Goal: Information Seeking & Learning: Learn about a topic

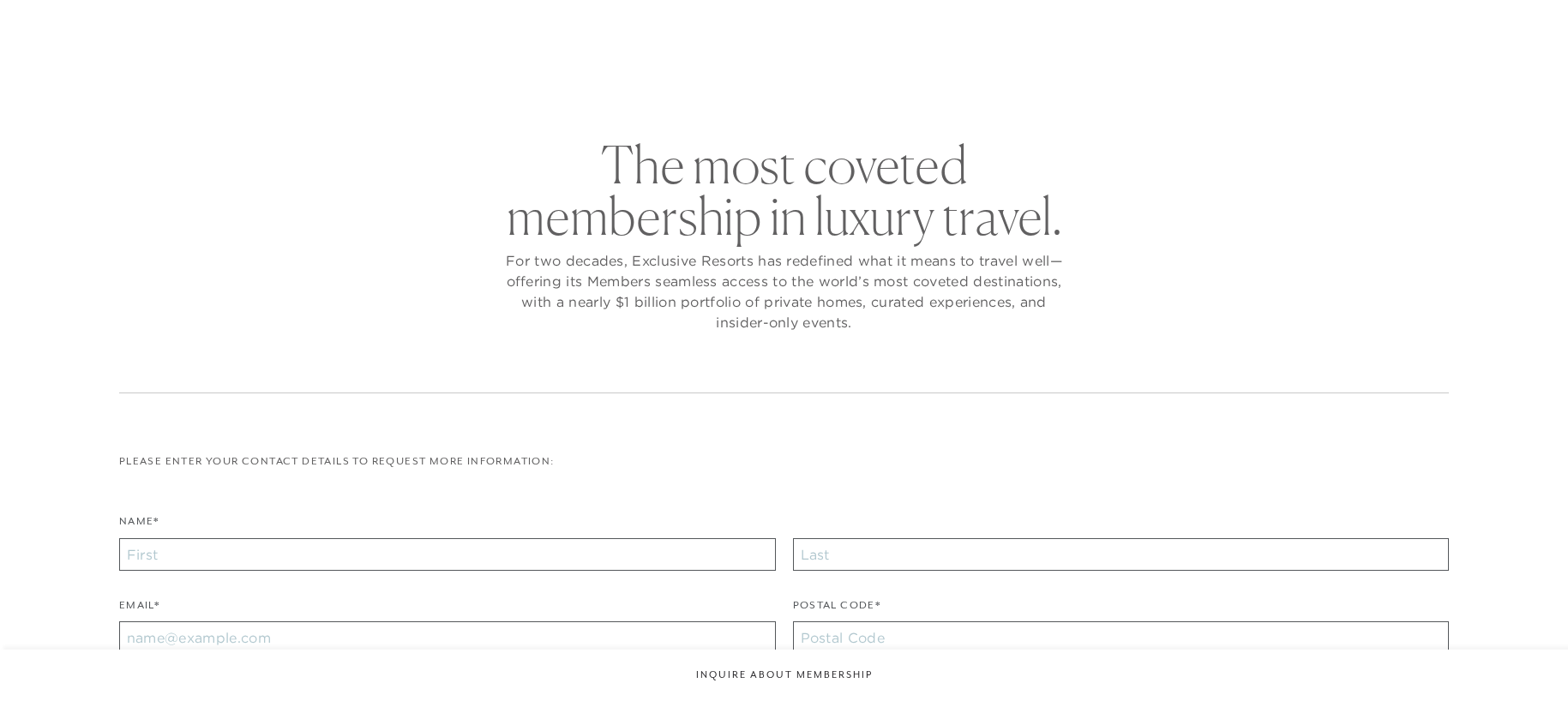
checkbox input "false"
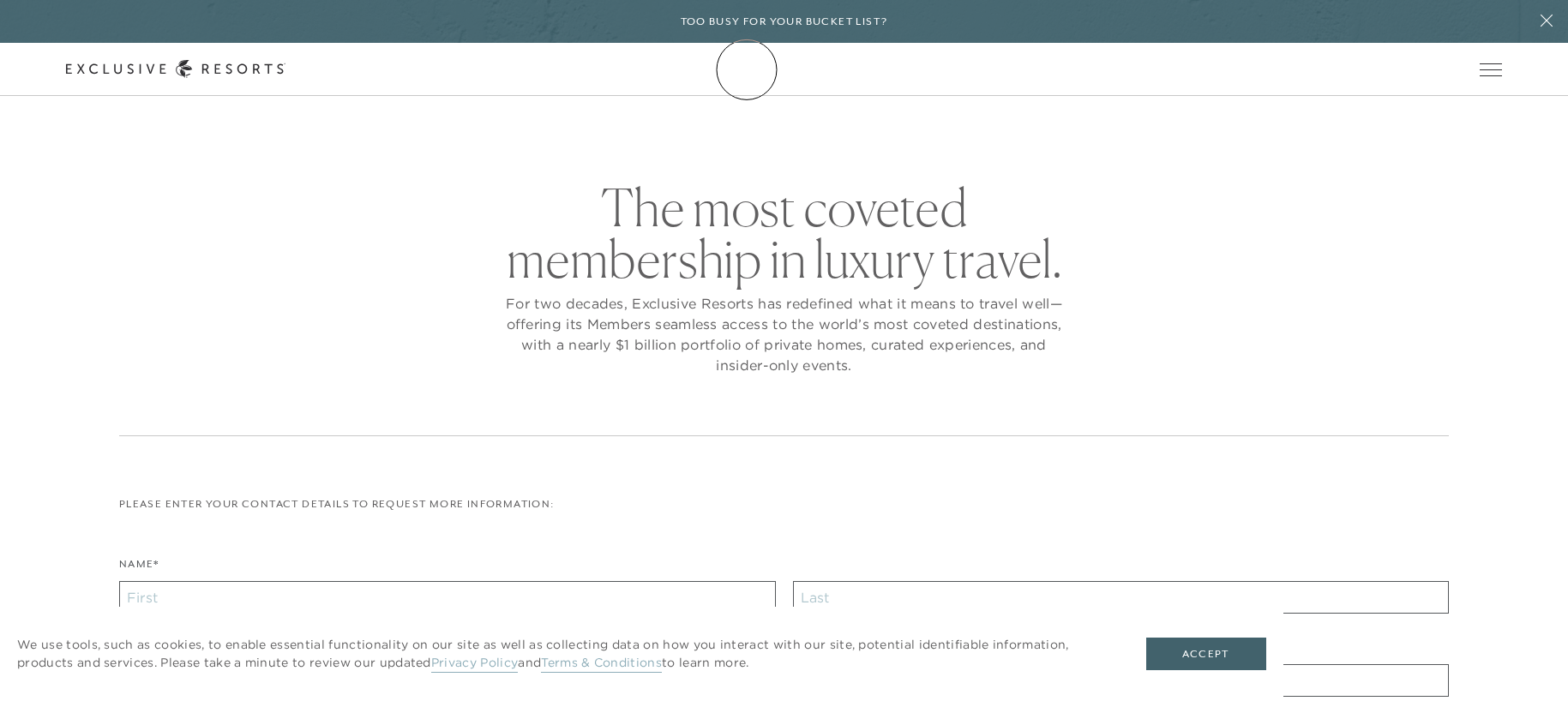
click at [285, 69] on icon at bounding box center [175, 68] width 220 height 18
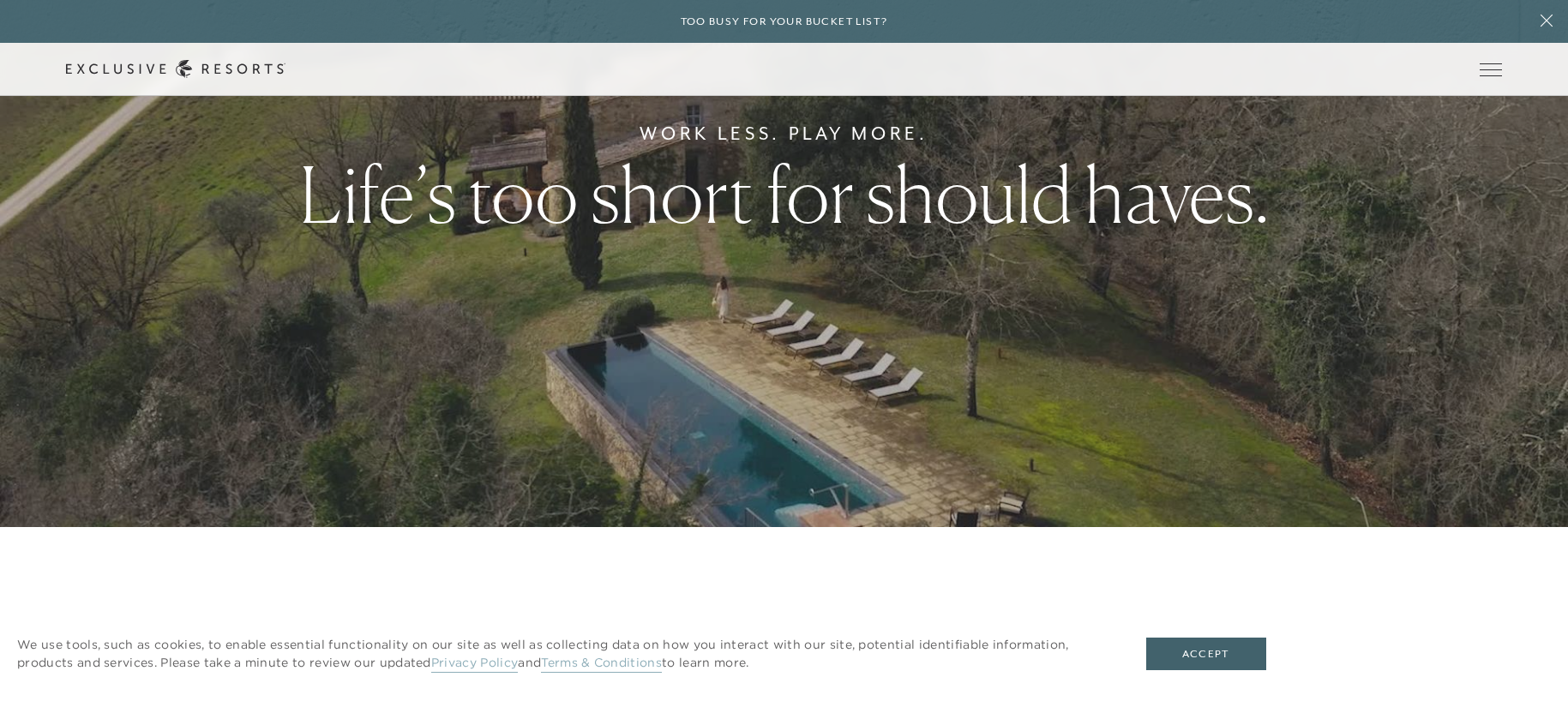
scroll to position [189, 0]
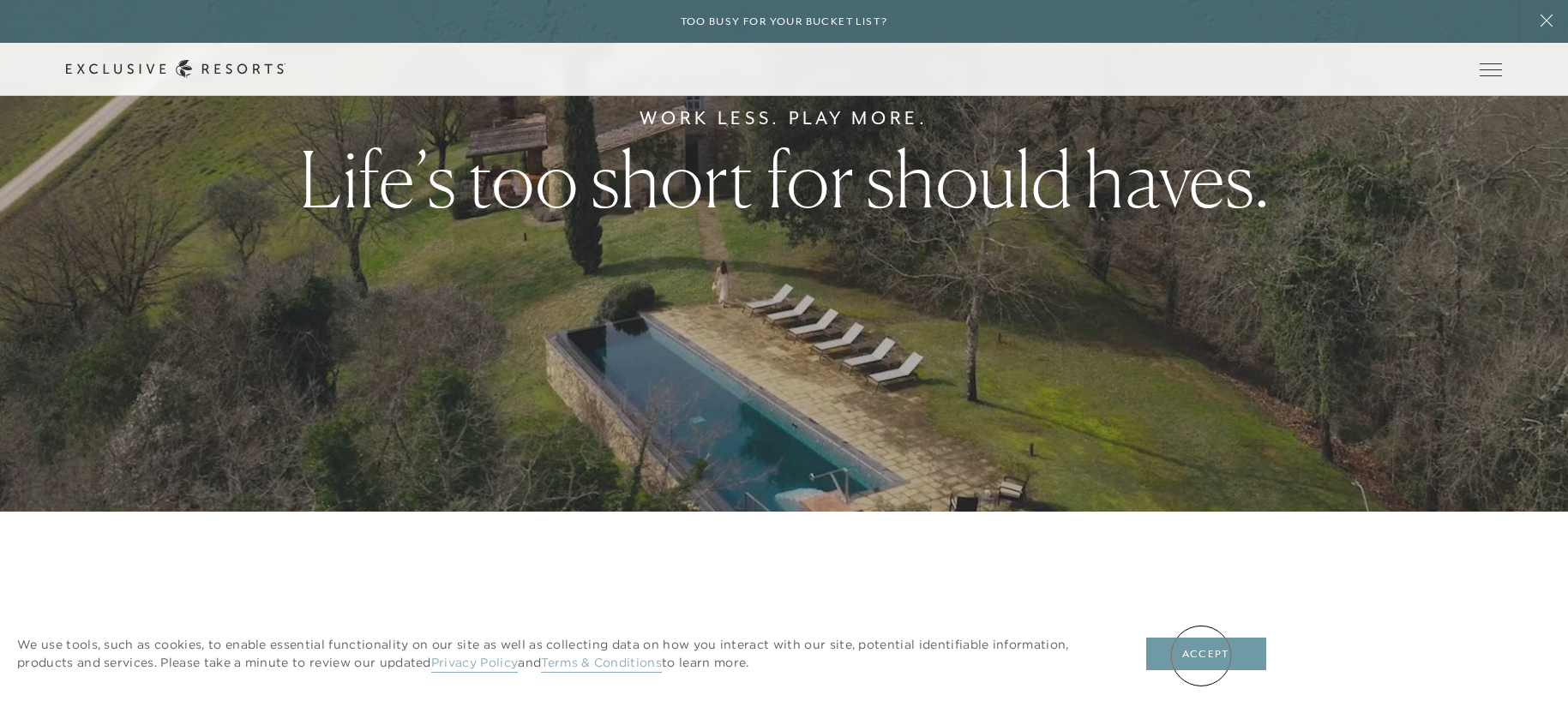
click at [1201, 655] on button "Accept" at bounding box center [1206, 654] width 120 height 32
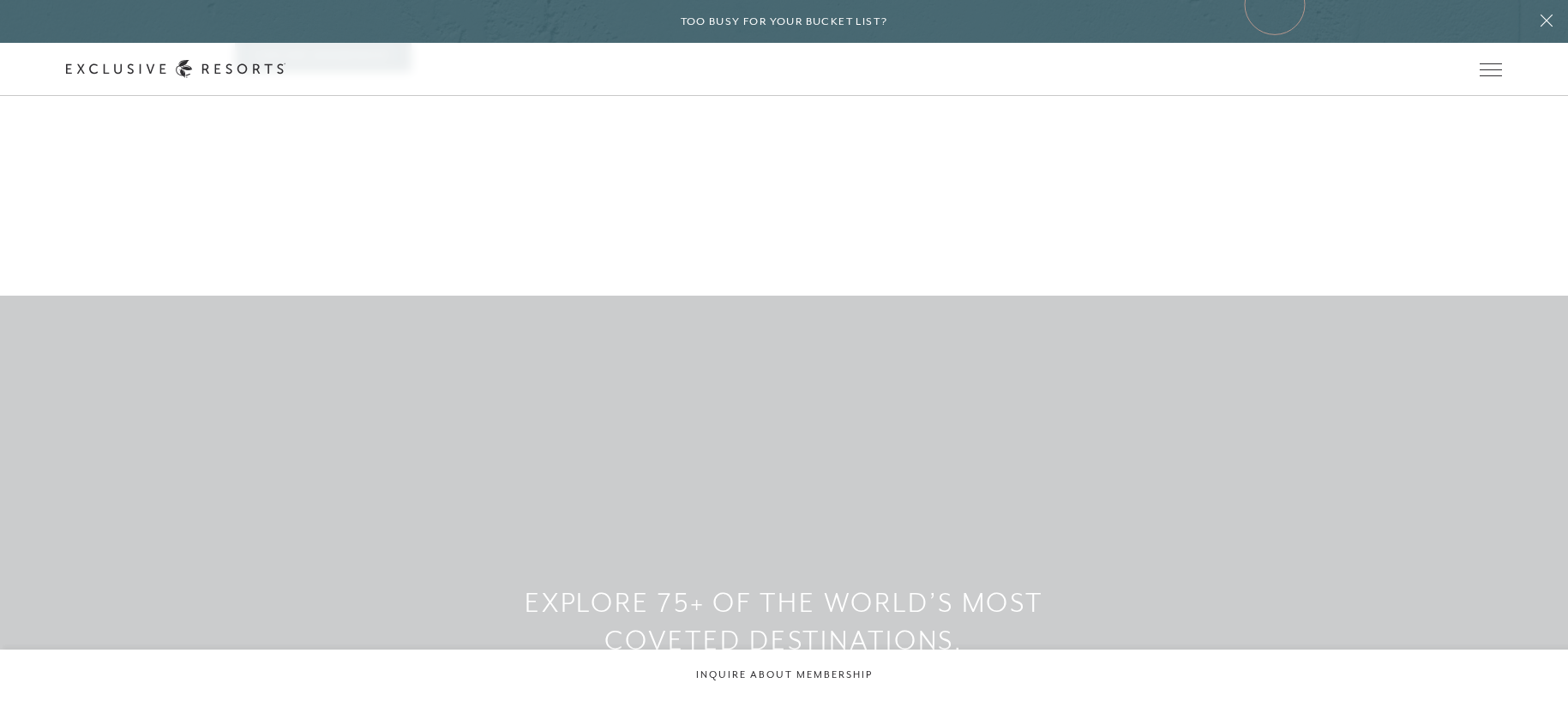
scroll to position [0, 0]
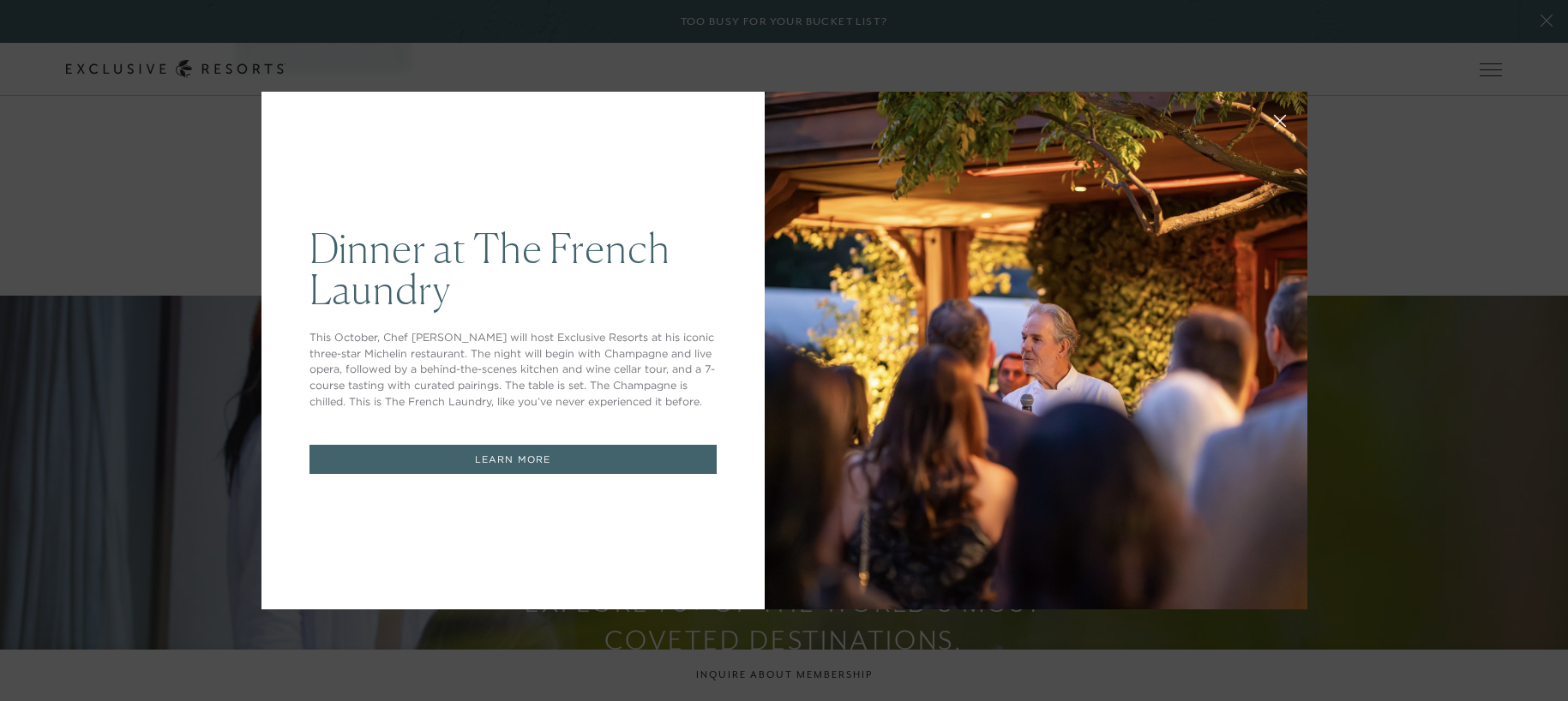
click at [1273, 116] on icon at bounding box center [1279, 122] width 11 height 11
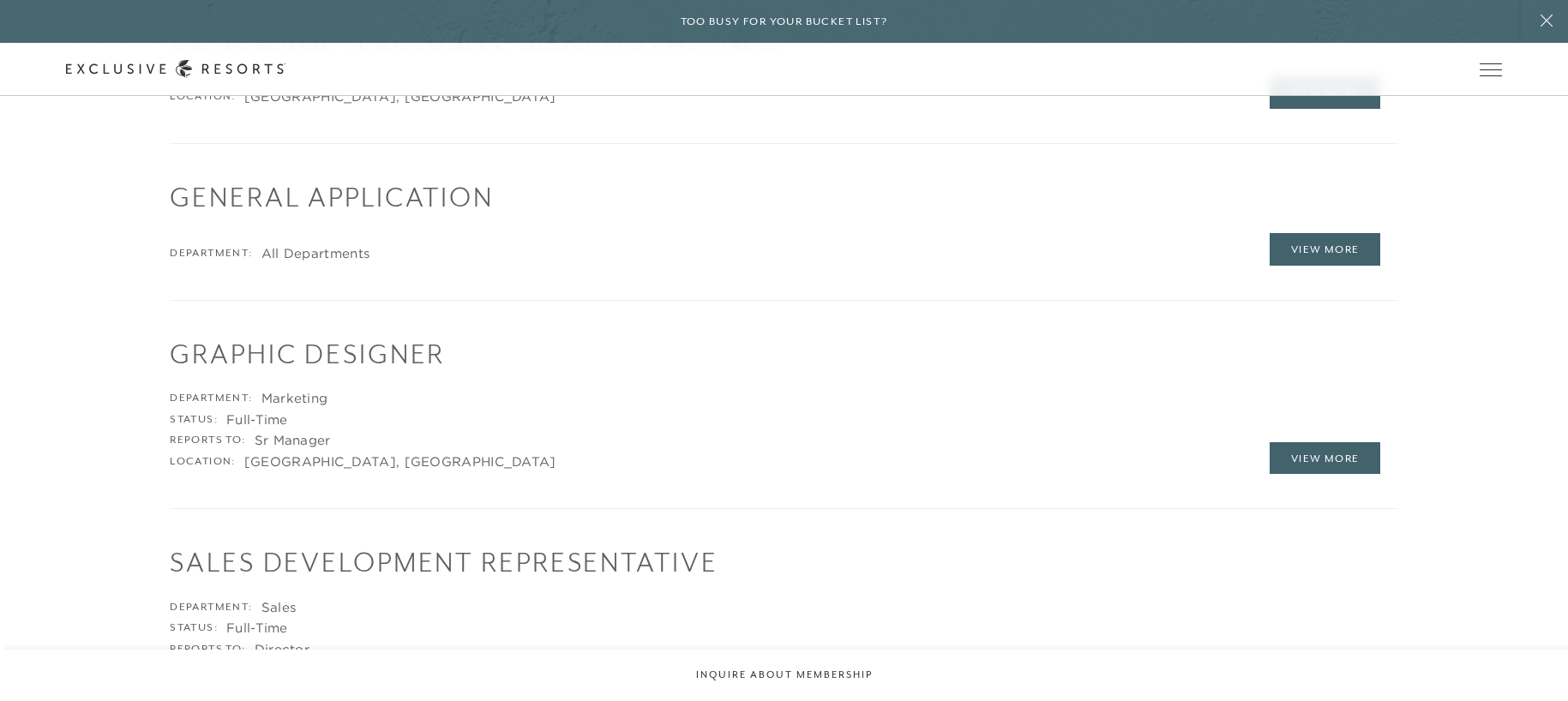
scroll to position [2656, 0]
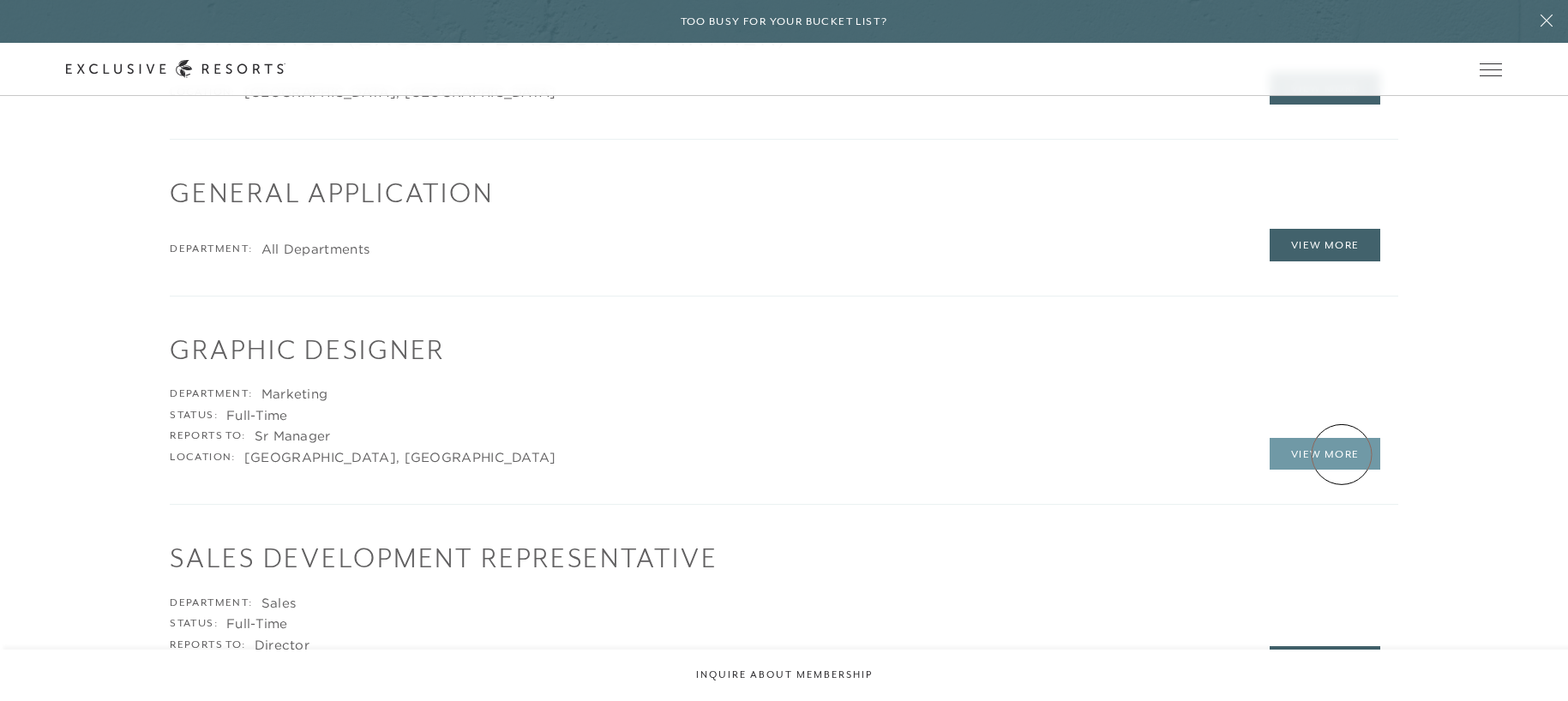
click at [1342, 454] on link "View More" at bounding box center [1325, 454] width 111 height 32
